Goal: Information Seeking & Learning: Learn about a topic

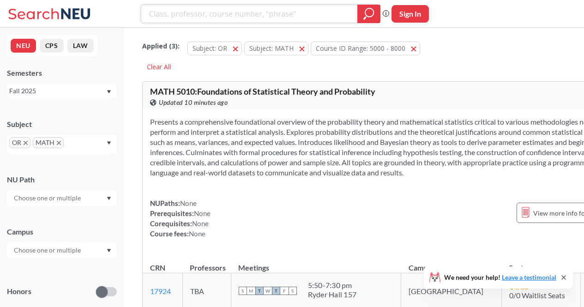
click at [227, 20] on input "search" at bounding box center [249, 14] width 203 height 16
type input ""graph theory""
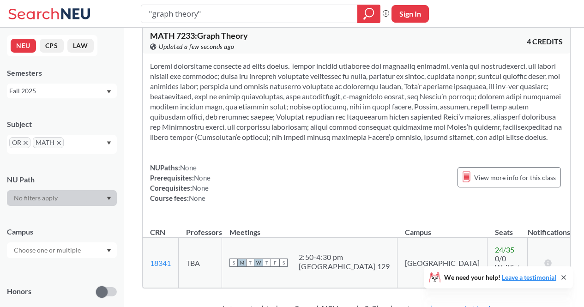
scroll to position [52, 0]
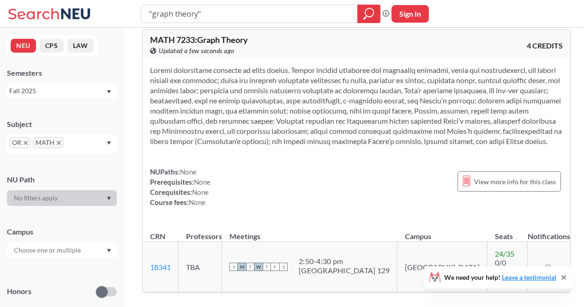
drag, startPoint x: 346, startPoint y: 72, endPoint x: 335, endPoint y: 149, distance: 77.4
click at [335, 146] on section at bounding box center [356, 105] width 413 height 81
copy section "adjacency and incidence matrices, paths and connectedness, and vertex degrees a…"
click at [345, 171] on div "NUPaths: None Prerequisites: None Corequisites: None Course fees: None View mor…" at bounding box center [357, 140] width 428 height 164
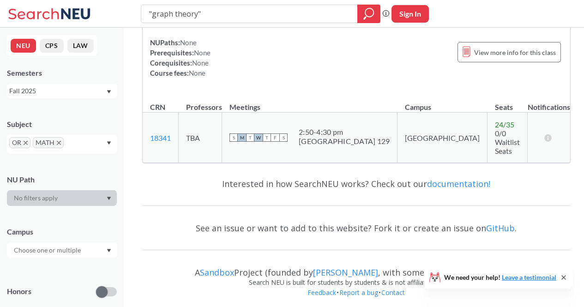
scroll to position [180, 0]
drag, startPoint x: 304, startPoint y: 121, endPoint x: 293, endPoint y: 122, distance: 11.1
click at [293, 114] on th "Meetings" at bounding box center [309, 104] width 175 height 20
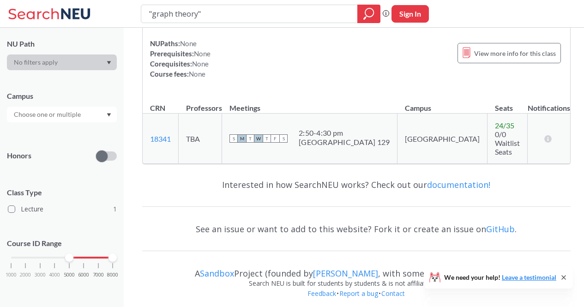
drag, startPoint x: 66, startPoint y: 256, endPoint x: 2, endPoint y: 256, distance: 64.2
click at [2, 256] on div "NEU CPS LAW Semesters Fall 2025 Subject OR MATH NU Path Campus Honors Class Typ…" at bounding box center [62, 167] width 124 height 279
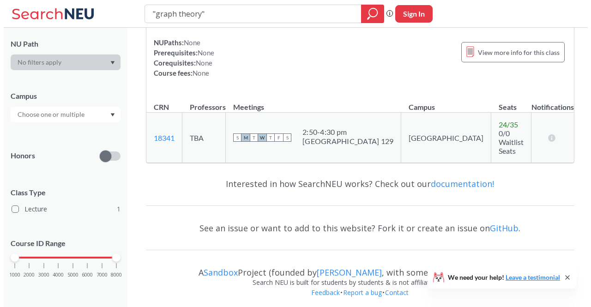
scroll to position [0, 0]
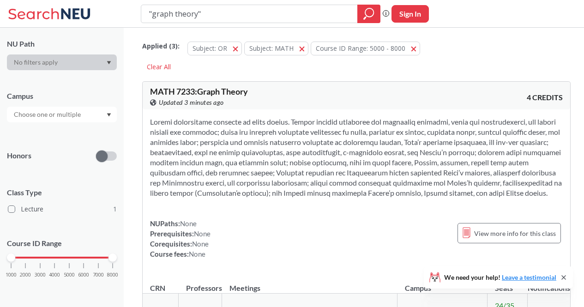
click at [288, 144] on section at bounding box center [356, 157] width 413 height 81
click at [14, 272] on span "1000" at bounding box center [11, 274] width 11 height 5
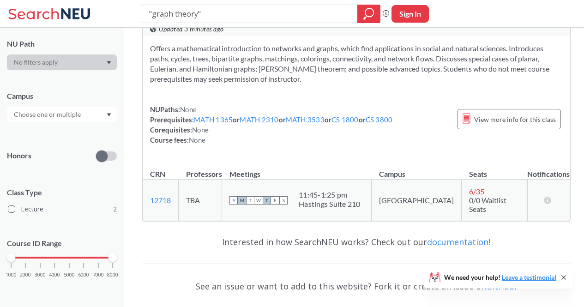
scroll to position [272, 0]
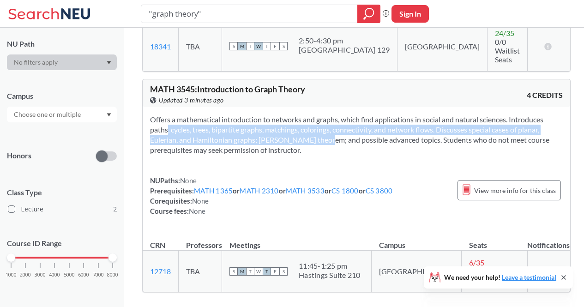
drag, startPoint x: 144, startPoint y: 124, endPoint x: 305, endPoint y: 134, distance: 161.4
click at [305, 134] on div "Offers a mathematical introduction to networks and graphs, which find applicati…" at bounding box center [357, 169] width 428 height 124
copy section "paths, cycles, trees, bipartite graphs, matchings, colorings, connectivity, and…"
